Goal: Information Seeking & Learning: Learn about a topic

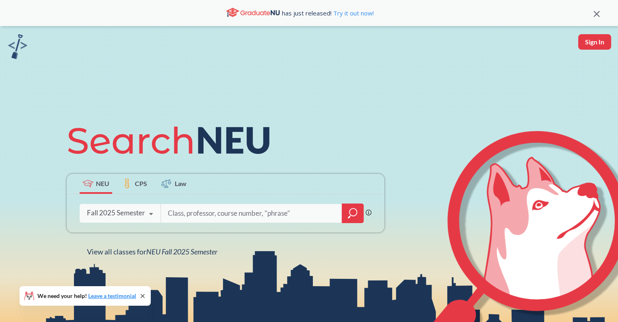
click at [327, 211] on input "search" at bounding box center [251, 212] width 169 height 17
click at [350, 212] on icon "magnifying glass" at bounding box center [353, 212] width 10 height 11
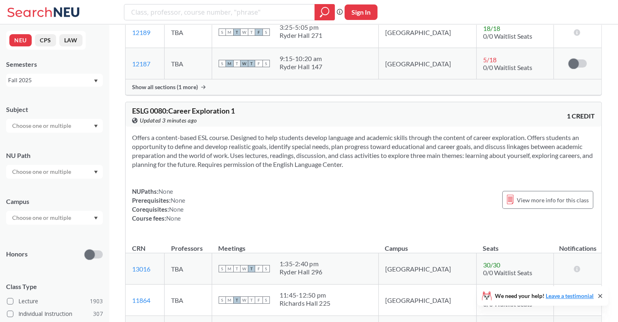
scroll to position [189, 0]
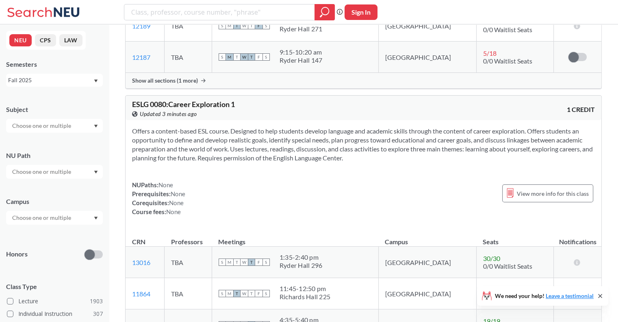
click at [71, 126] on input "text" at bounding box center [42, 126] width 68 height 10
click at [51, 238] on div "Honors" at bounding box center [54, 249] width 97 height 29
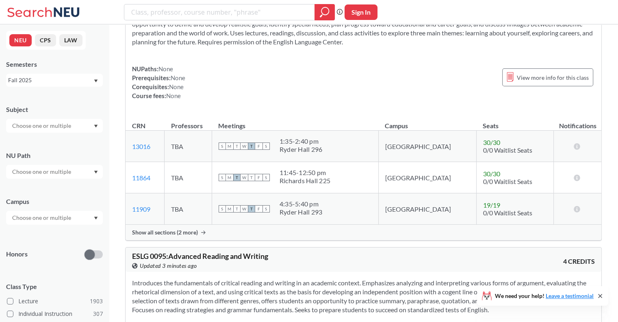
scroll to position [309, 0]
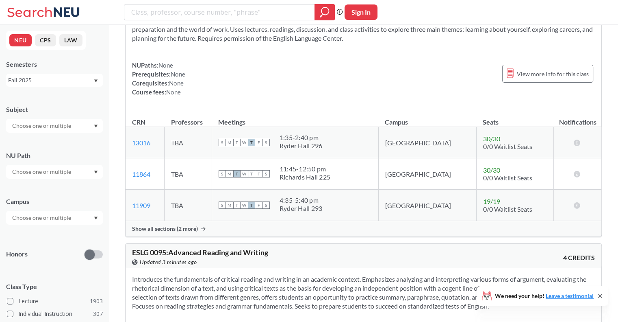
click at [54, 165] on div at bounding box center [54, 172] width 97 height 14
click at [49, 173] on input "text" at bounding box center [42, 172] width 68 height 10
click at [97, 171] on icon "Dropdown arrow" at bounding box center [96, 171] width 4 height 3
click at [84, 215] on div at bounding box center [54, 218] width 97 height 14
click at [93, 215] on div at bounding box center [54, 218] width 97 height 14
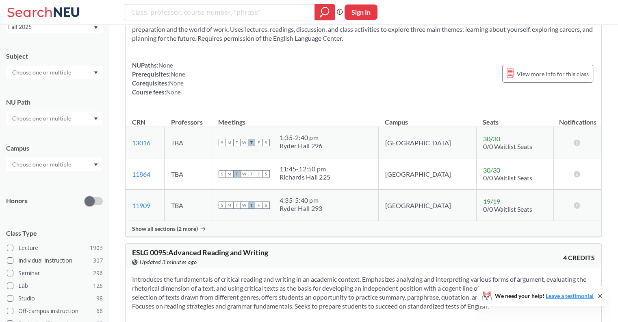
scroll to position [154, 0]
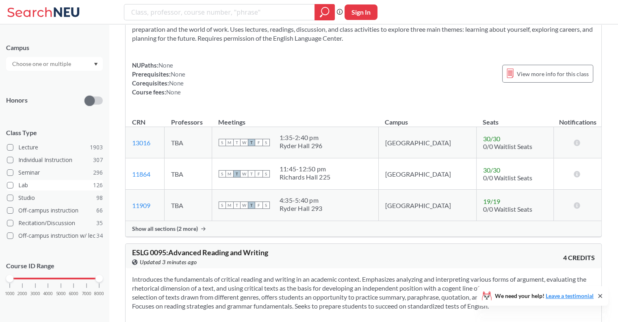
click at [9, 182] on span at bounding box center [10, 185] width 7 height 7
click at [18, 182] on input "Lab 126" at bounding box center [21, 183] width 7 height 7
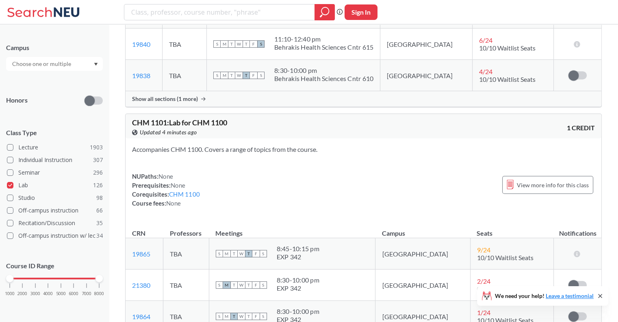
scroll to position [375, 0]
click at [10, 187] on span at bounding box center [10, 185] width 7 height 7
click at [18, 187] on input "Lab 126" at bounding box center [21, 183] width 7 height 7
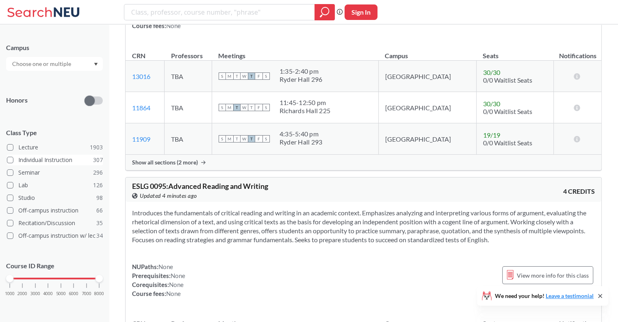
click at [11, 159] on span at bounding box center [10, 159] width 7 height 7
click at [18, 159] on input "Individual Instruction 307" at bounding box center [21, 158] width 7 height 7
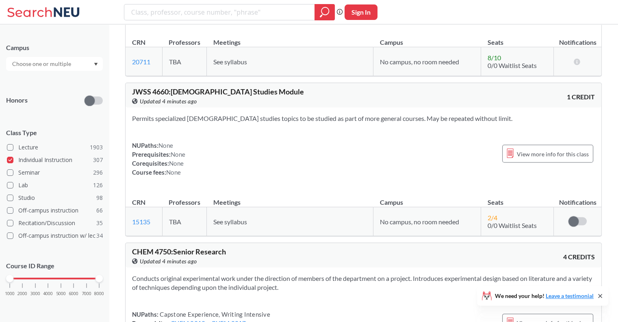
scroll to position [1658, 0]
click at [10, 161] on span at bounding box center [10, 159] width 7 height 7
click at [18, 161] on input "Individual Instruction 307" at bounding box center [21, 158] width 7 height 7
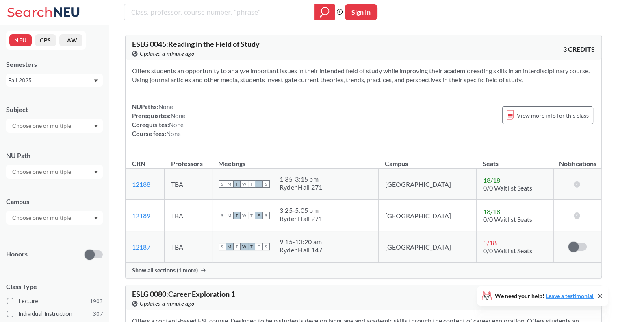
click at [29, 120] on div at bounding box center [54, 126] width 97 height 14
click at [34, 122] on input "text" at bounding box center [42, 126] width 68 height 10
type input "me"
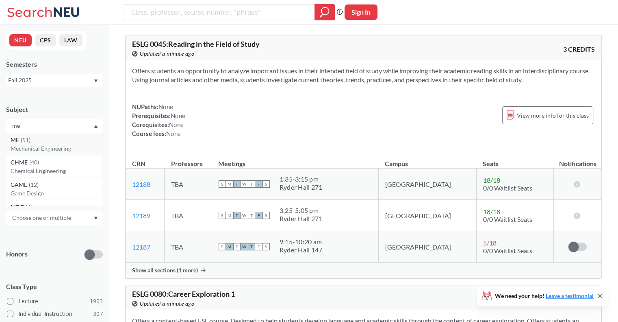
click at [39, 147] on p "Mechanical Engineering" at bounding box center [57, 148] width 92 height 8
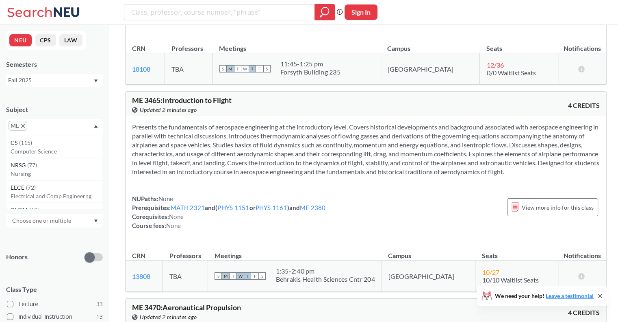
scroll to position [2604, 0]
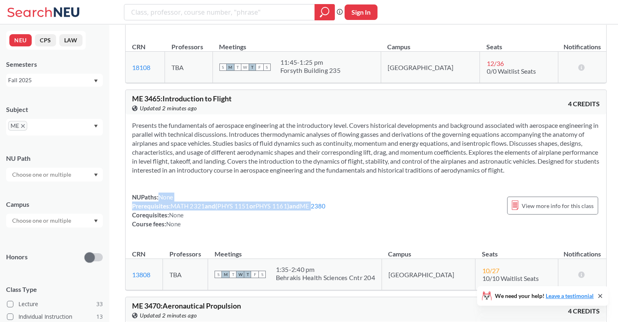
drag, startPoint x: 316, startPoint y: 217, endPoint x: 328, endPoint y: 209, distance: 14.4
click at [326, 209] on div "NUPaths: None Prerequisites: MATH 2321 and ( PHYS 1151 or PHYS 1161 ) and ME 23…" at bounding box center [229, 210] width 194 height 36
click at [323, 209] on link "ME 2380" at bounding box center [313, 205] width 26 height 7
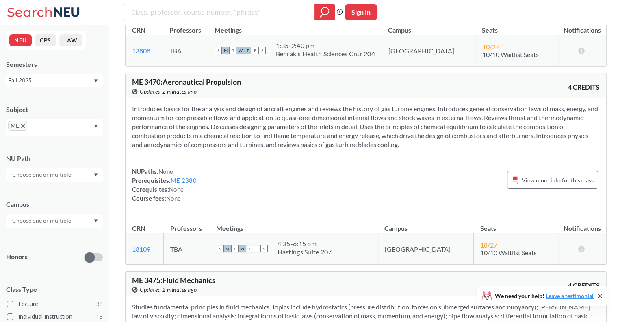
scroll to position [2829, 0]
click at [70, 122] on div "ME" at bounding box center [54, 127] width 97 height 17
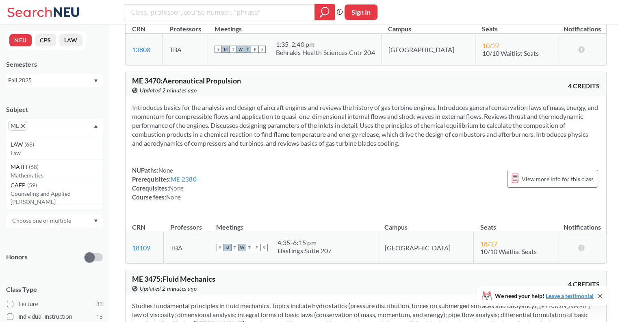
scroll to position [0, 0]
click at [64, 150] on p "Computer Science" at bounding box center [57, 151] width 92 height 8
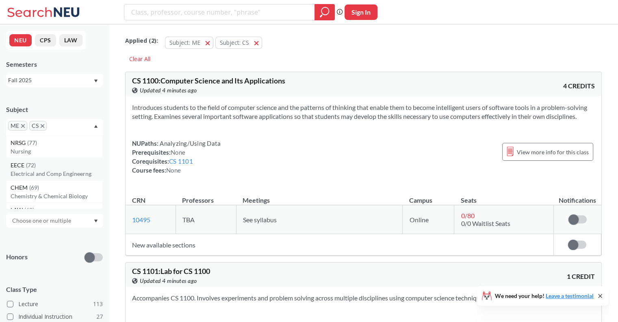
click at [63, 168] on div "EECE ( 72 )" at bounding box center [57, 165] width 92 height 9
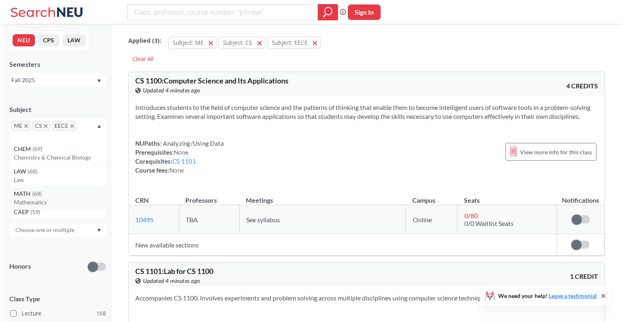
scroll to position [25, 0]
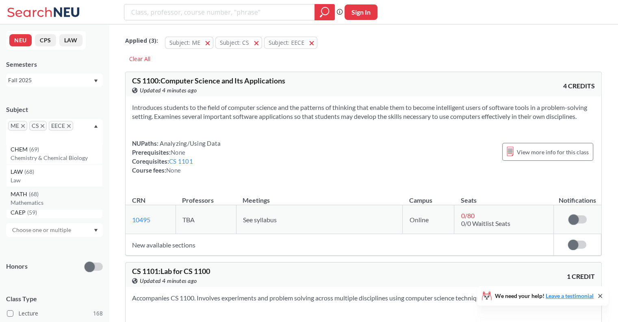
click at [63, 193] on div "MATH ( 68 )" at bounding box center [57, 193] width 92 height 9
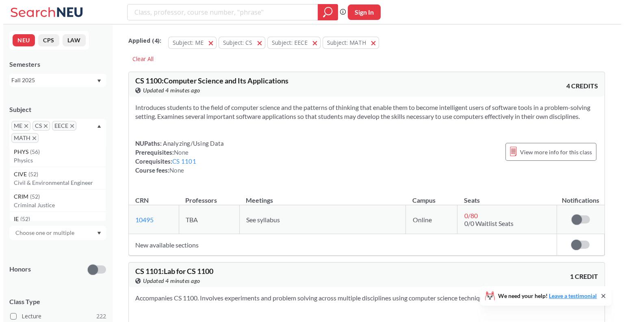
scroll to position [93, 0]
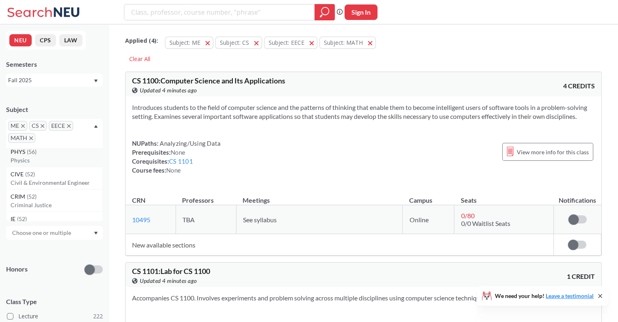
click at [71, 163] on p "Physics" at bounding box center [57, 160] width 92 height 8
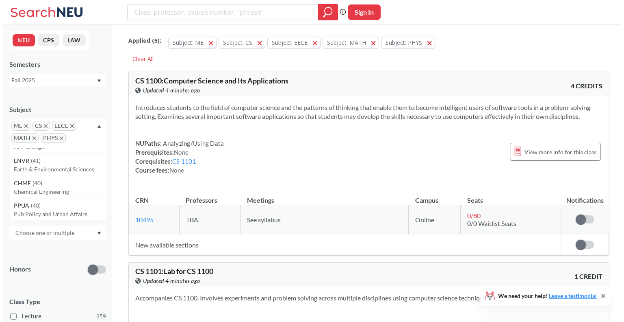
scroll to position [333, 0]
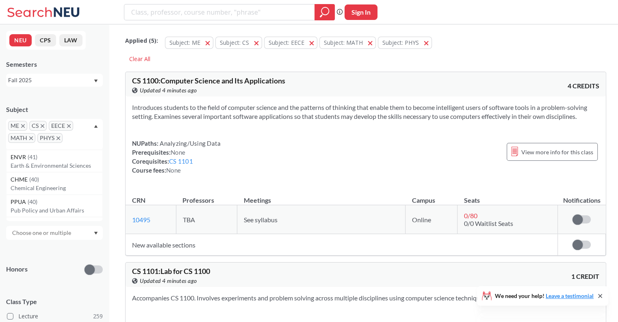
click at [78, 154] on div "ENVR ( 41 )" at bounding box center [57, 156] width 92 height 9
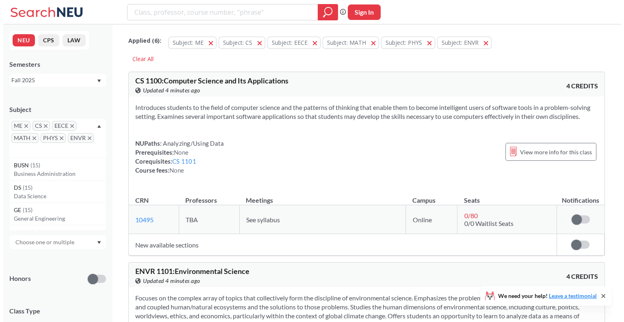
scroll to position [1053, 0]
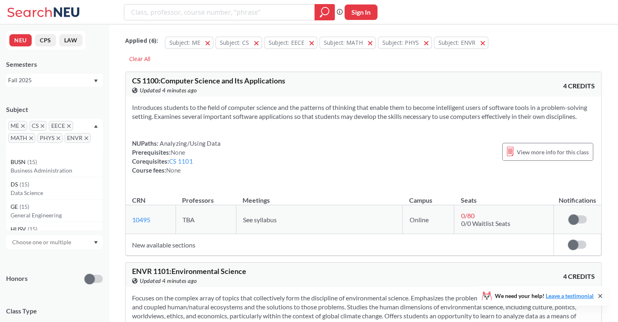
click at [62, 182] on div "DS ( 15 )" at bounding box center [57, 184] width 92 height 9
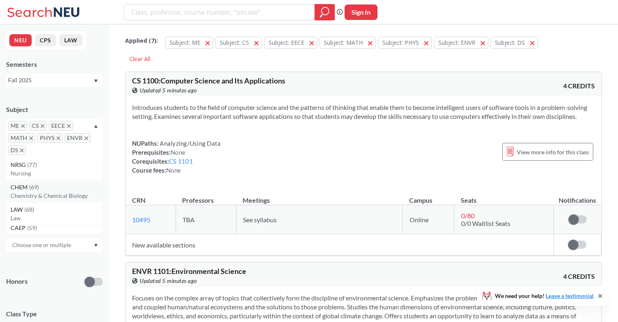
scroll to position [3, 0]
click at [49, 151] on input "text" at bounding box center [40, 153] width 24 height 10
type input "ge"
click at [46, 165] on div "GE ( 15 )" at bounding box center [57, 167] width 92 height 9
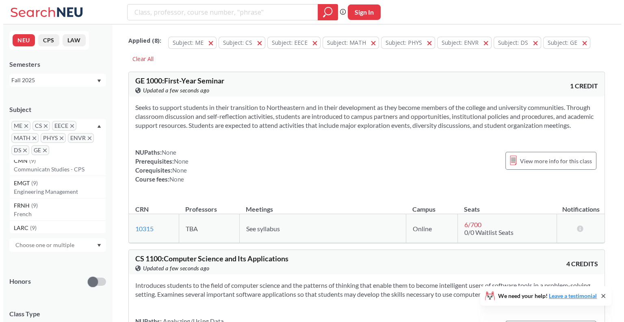
scroll to position [1705, 0]
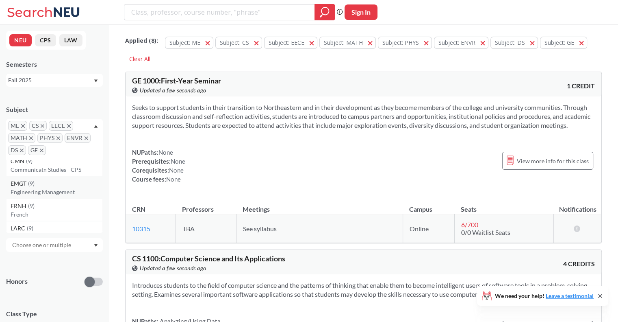
click at [70, 193] on p "Engineering Management" at bounding box center [57, 192] width 92 height 8
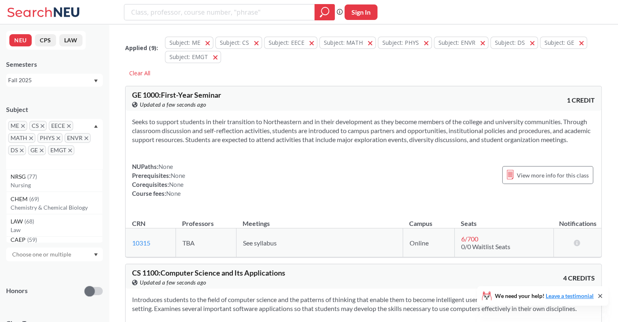
click at [83, 161] on div "ME CS EECE MATH PHYS ENVR DS GE EMGT" at bounding box center [54, 144] width 97 height 50
click at [77, 159] on div "ME CS EECE MATH PHYS ENVR DS GE EMGT" at bounding box center [54, 144] width 97 height 50
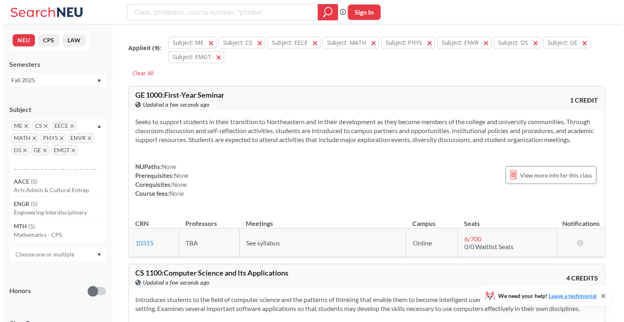
scroll to position [2319, 0]
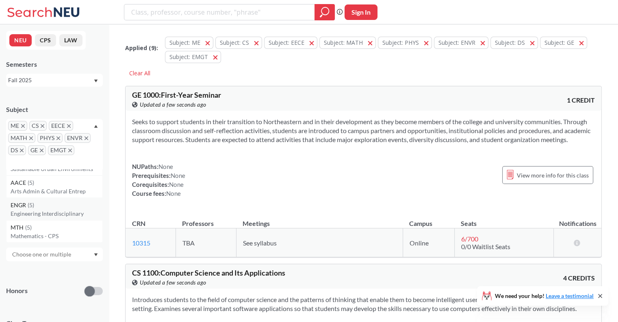
click at [59, 203] on div "ENGR ( 5 )" at bounding box center [57, 204] width 92 height 9
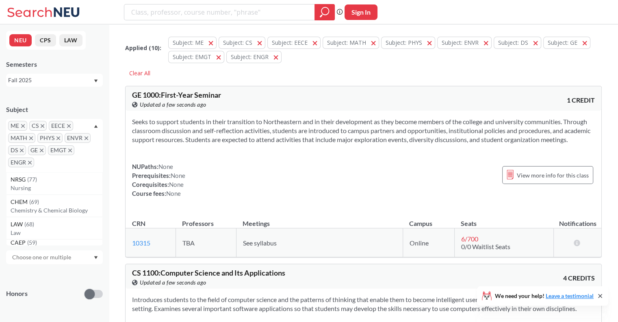
click at [67, 159] on div "ME CS EECE MATH PHYS ENVR DS GE EMGT ENGR" at bounding box center [54, 145] width 97 height 53
click at [55, 165] on input "text" at bounding box center [48, 165] width 24 height 10
click at [94, 128] on div "ME CS EECE MATH PHYS ENVR DS GE EMGT ENGR" at bounding box center [54, 145] width 97 height 53
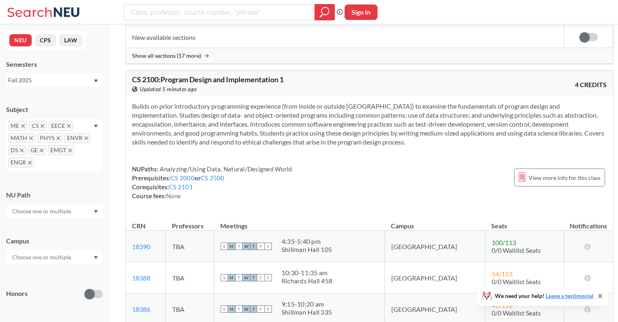
scroll to position [13583, 0]
drag, startPoint x: 130, startPoint y: 170, endPoint x: 253, endPoint y: 176, distance: 122.9
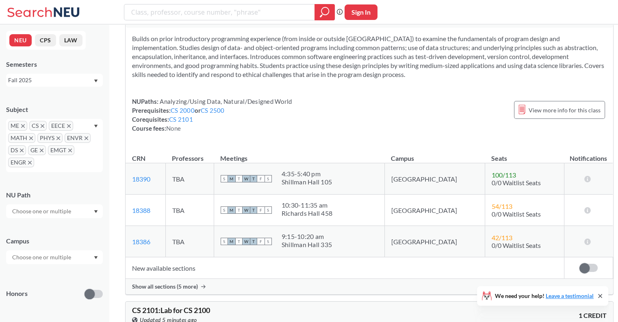
scroll to position [13648, 0]
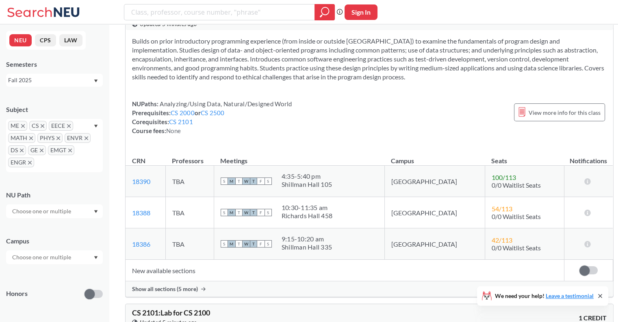
drag, startPoint x: 544, startPoint y: 183, endPoint x: 338, endPoint y: 141, distance: 210.7
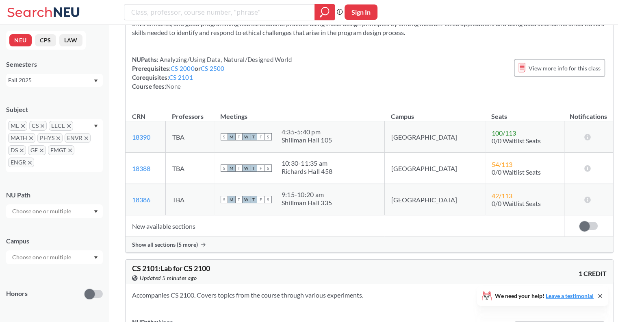
scroll to position [13693, 0]
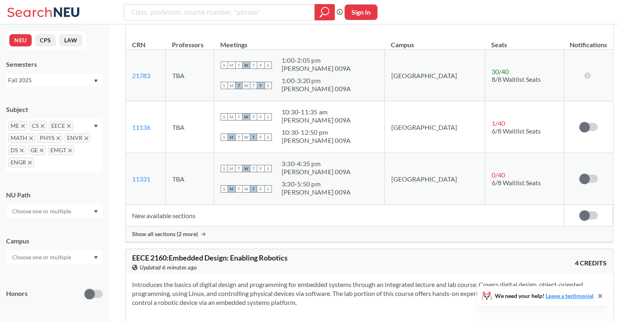
scroll to position [14629, 0]
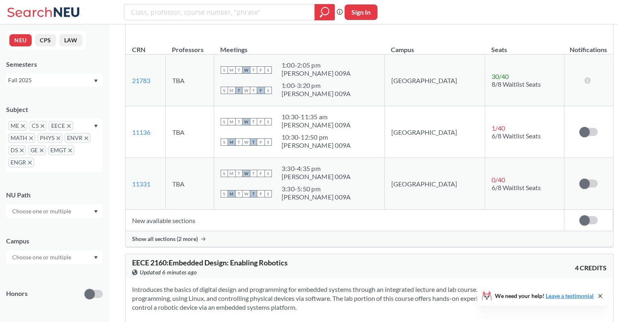
click at [85, 138] on icon "X to remove pill" at bounding box center [87, 138] width 4 height 4
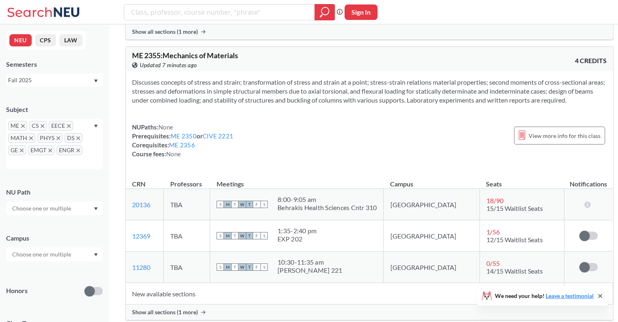
scroll to position [17336, 0]
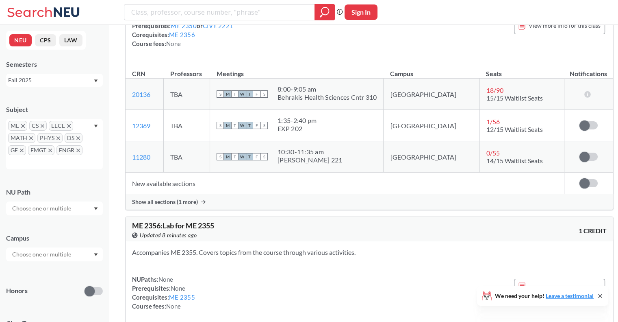
scroll to position [17445, 0]
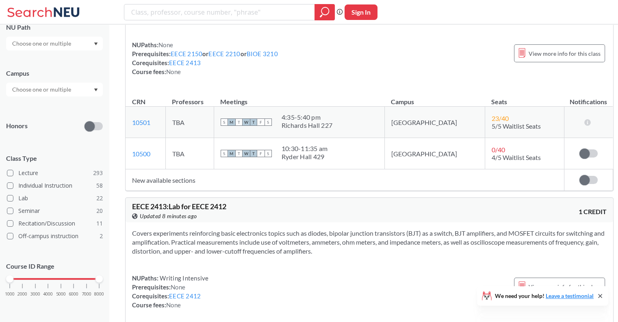
scroll to position [18955, 0]
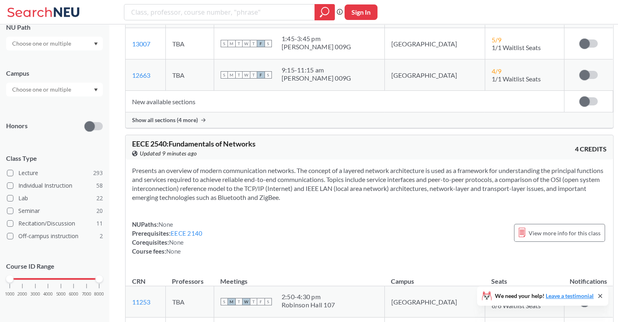
scroll to position [20991, 0]
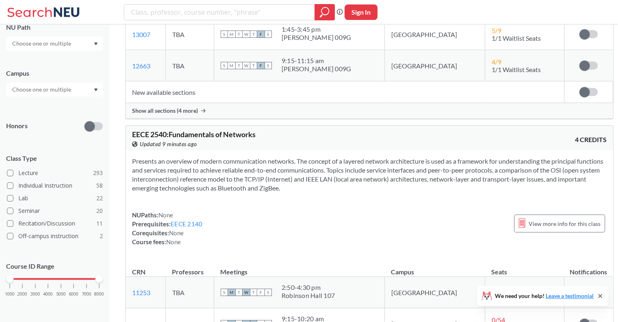
drag, startPoint x: 508, startPoint y: 246, endPoint x: 445, endPoint y: 235, distance: 63.6
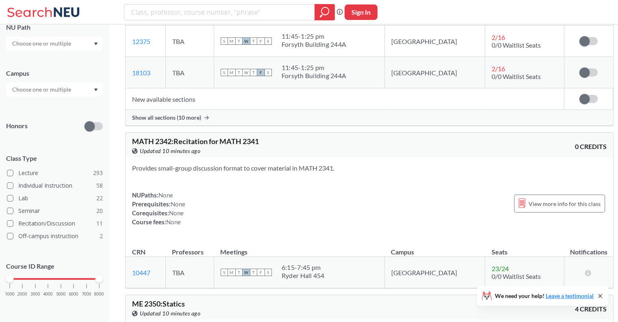
scroll to position [16785, 0]
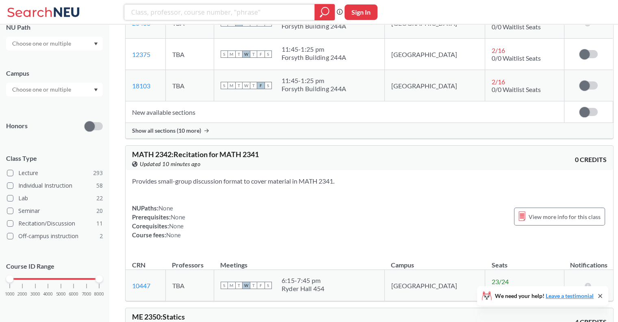
click at [171, 18] on input "search" at bounding box center [219, 12] width 178 height 14
type input "robotics"
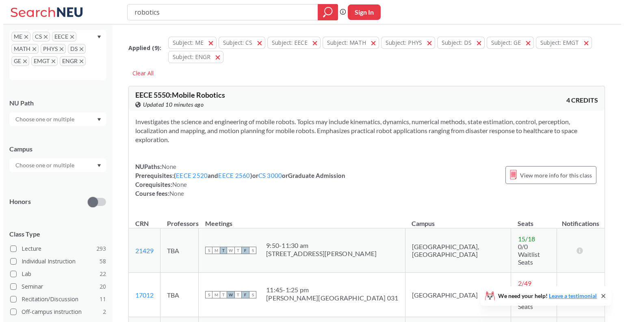
scroll to position [165, 0]
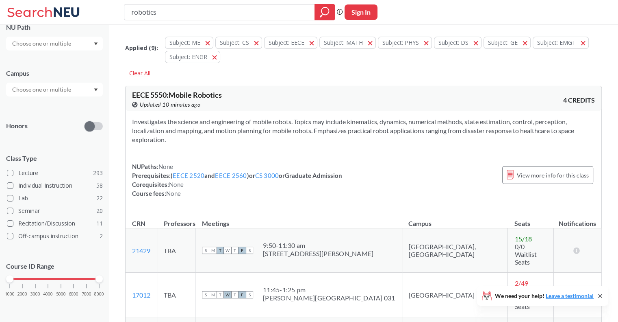
click at [143, 73] on div "Clear All" at bounding box center [139, 73] width 29 height 12
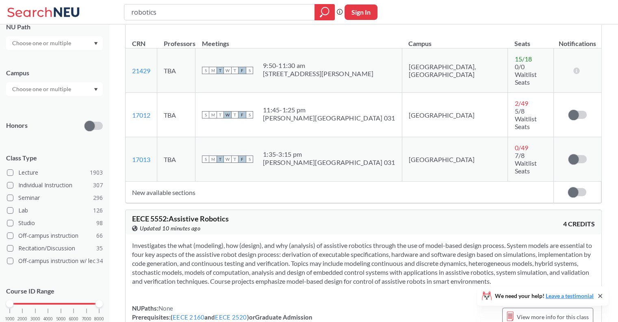
scroll to position [337, 0]
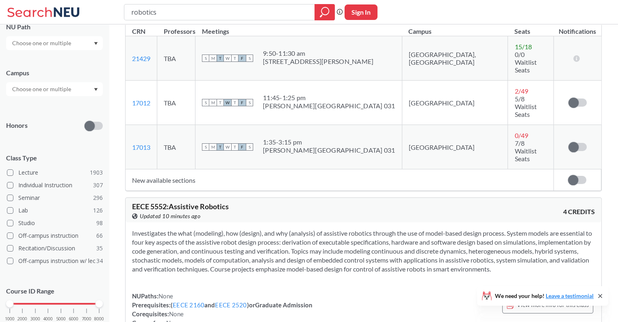
click at [171, 11] on input "robotics" at bounding box center [219, 12] width 178 height 14
type input "robot"
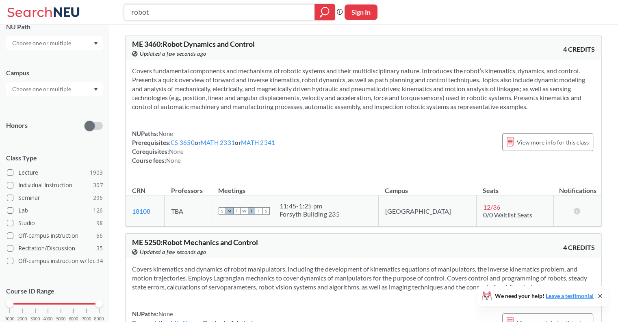
click at [153, 13] on input "robot" at bounding box center [219, 12] width 178 height 14
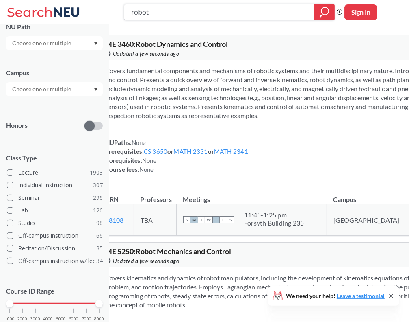
scroll to position [29, 0]
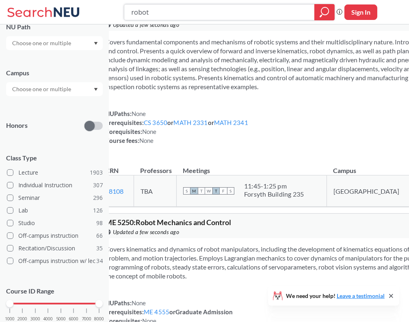
drag, startPoint x: 160, startPoint y: 14, endPoint x: 72, endPoint y: 6, distance: 88.6
click at [72, 6] on div "robot Phrase search guarantees the exact search appears in the results. Ex. If …" at bounding box center [204, 12] width 409 height 24
type input "flight"
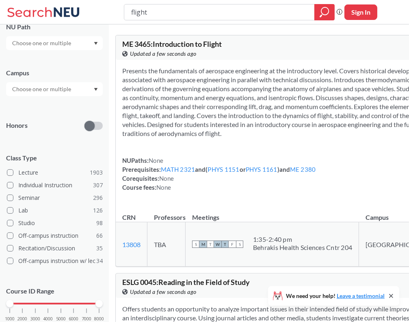
drag, startPoint x: 153, startPoint y: 13, endPoint x: 67, endPoint y: 5, distance: 86.1
click at [67, 5] on div "flight Phrase search guarantees the exact search appears in the results. Ex. If…" at bounding box center [204, 12] width 409 height 24
type input "aero"
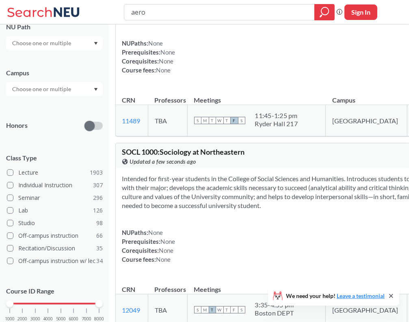
scroll to position [4679, 0]
drag, startPoint x: 149, startPoint y: 13, endPoint x: 99, endPoint y: 8, distance: 50.3
click at [99, 8] on div "aero Phrase search guarantees the exact search appears in the results. Ex. If y…" at bounding box center [204, 12] width 409 height 24
type input "ge2500"
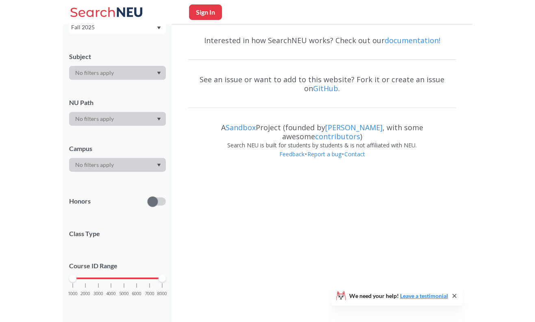
scroll to position [65, 0]
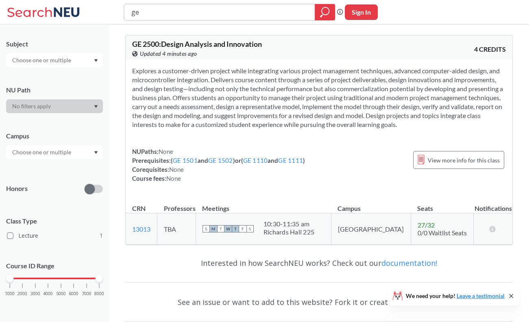
type input "g"
type input "me 3460"
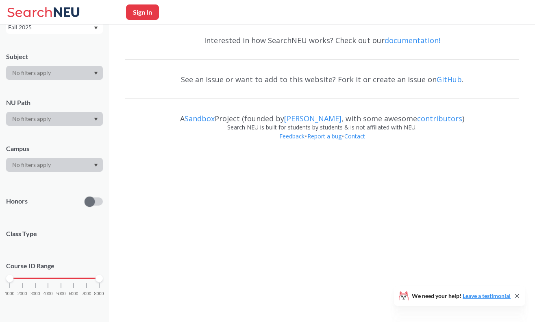
scroll to position [65, 0]
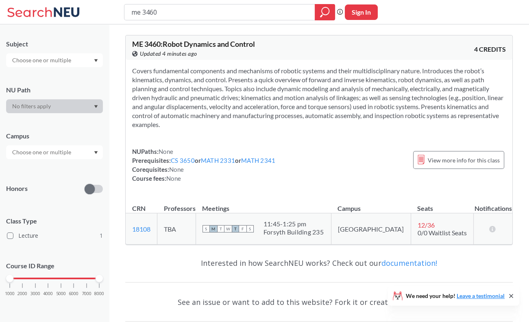
drag, startPoint x: 180, startPoint y: 14, endPoint x: 46, endPoint y: 0, distance: 134.5
click at [46, 0] on html "me 3460 Phrase search guarantees the exact search appears in the results. Ex. I…" at bounding box center [264, 161] width 529 height 322
click at [180, 11] on input "me 3460" at bounding box center [219, 12] width 178 height 14
drag, startPoint x: 180, startPoint y: 11, endPoint x: 47, endPoint y: 20, distance: 133.6
click at [47, 20] on div "me 3460 Phrase search guarantees the exact search appears in the results. Ex. I…" at bounding box center [264, 12] width 529 height 24
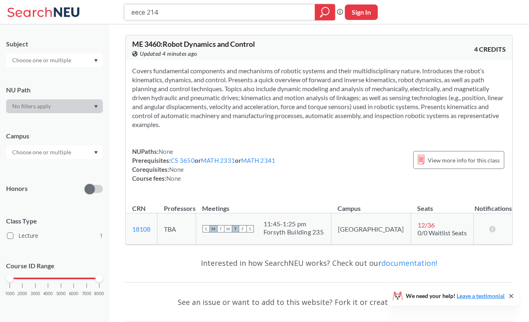
type input "eece 2140"
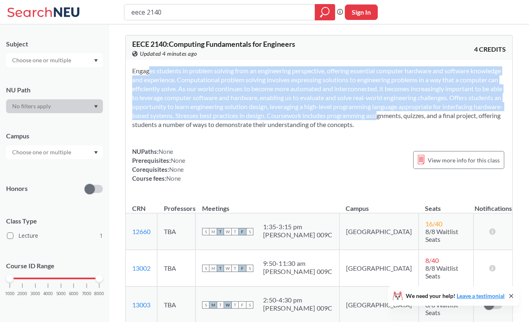
drag, startPoint x: 133, startPoint y: 72, endPoint x: 505, endPoint y: 113, distance: 373.7
click at [505, 113] on section "Engages students in problem solving from an engineering perspective, offering e…" at bounding box center [319, 97] width 374 height 63
click at [457, 110] on section "Engages students in problem solving from an engineering perspective, offering e…" at bounding box center [319, 97] width 374 height 63
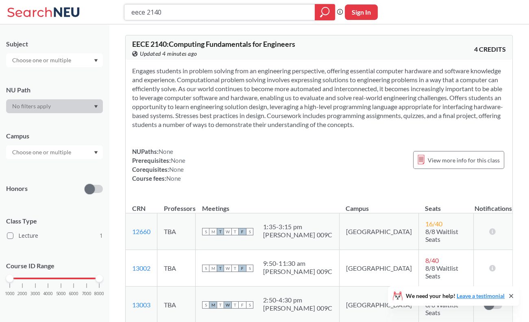
drag, startPoint x: 170, startPoint y: 12, endPoint x: 117, endPoint y: 13, distance: 52.4
click at [117, 13] on div "eece 2140 Phrase search guarantees the exact search appears in the results. Ex.…" at bounding box center [264, 12] width 529 height 24
type input "ge 2500"
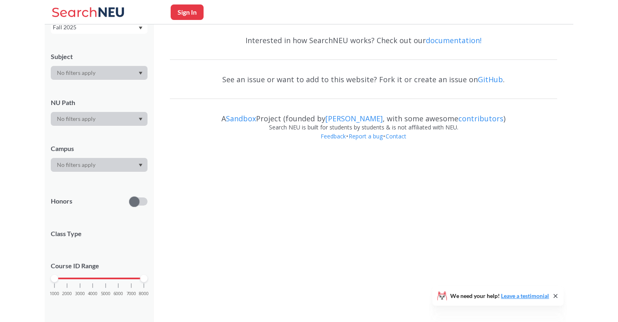
scroll to position [65, 0]
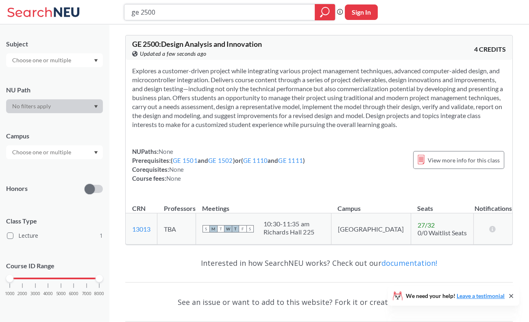
drag, startPoint x: 162, startPoint y: 13, endPoint x: 90, endPoint y: 28, distance: 73.9
click at [90, 28] on div "ge 2500 Phrase search guarantees the exact search appears in the results. Ex. I…" at bounding box center [264, 187] width 529 height 375
type input "eece 2140"
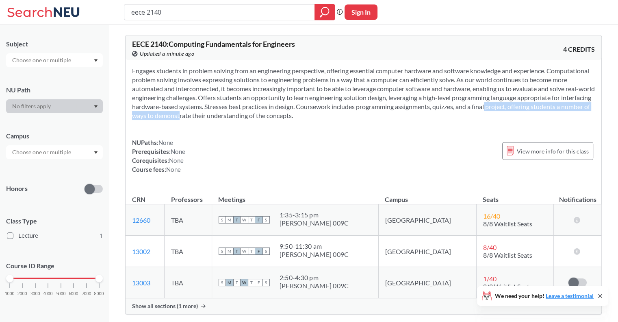
drag, startPoint x: 554, startPoint y: 106, endPoint x: 247, endPoint y: 116, distance: 307.1
click at [247, 116] on section "Engages students in problem solving from an engineering perspective, offering e…" at bounding box center [363, 93] width 463 height 54
click at [157, 302] on span "Show all sections (1 more)" at bounding box center [165, 305] width 66 height 7
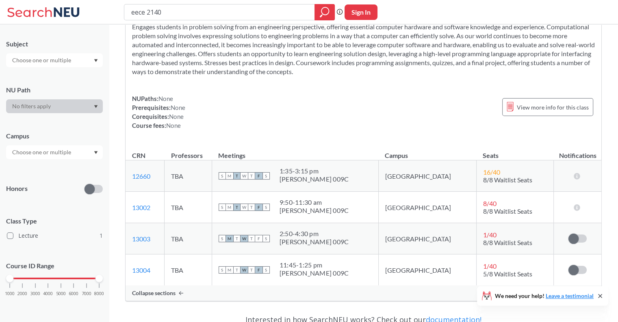
scroll to position [46, 0]
